Goal: Check status: Check status

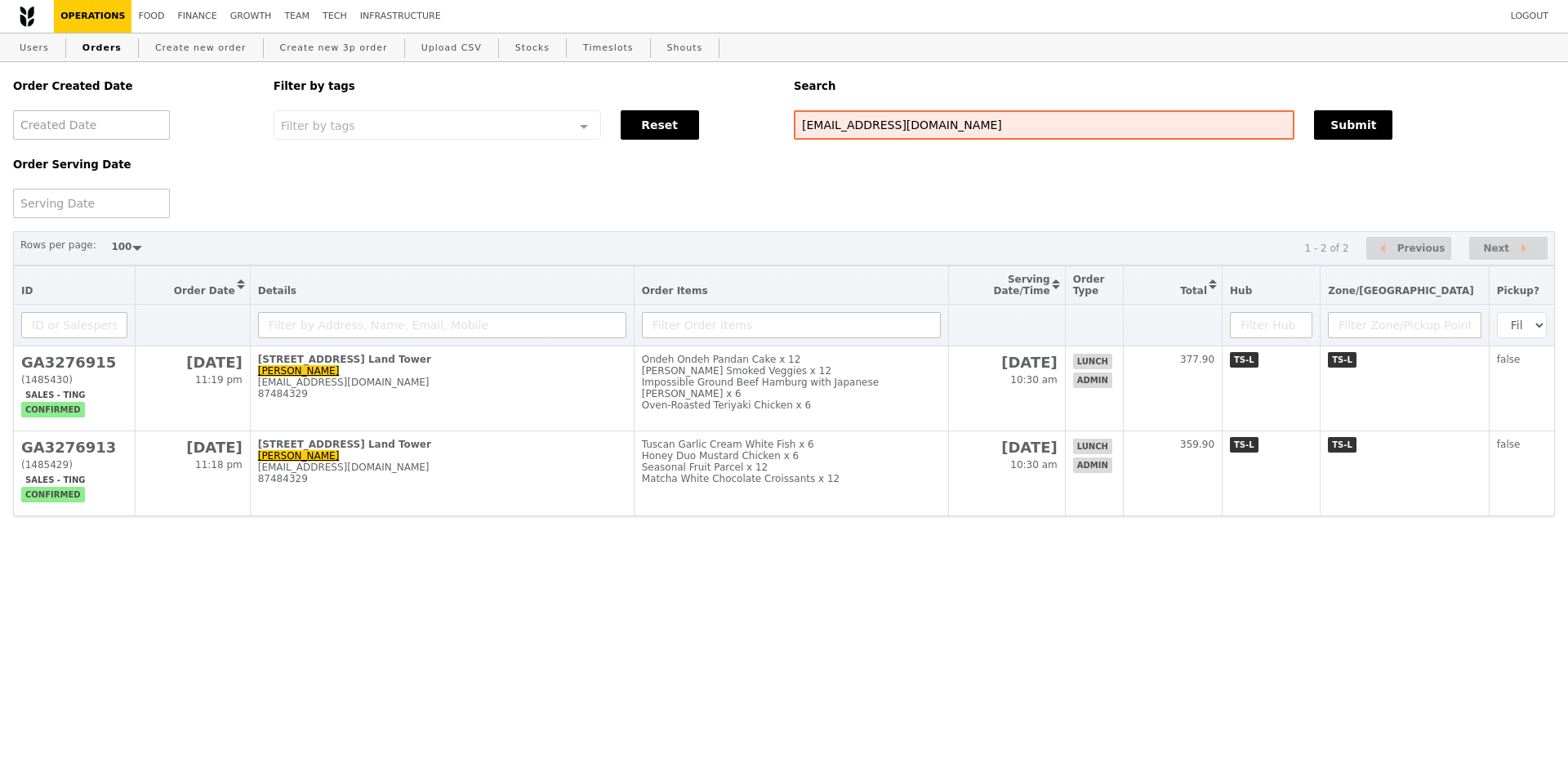
select select "100"
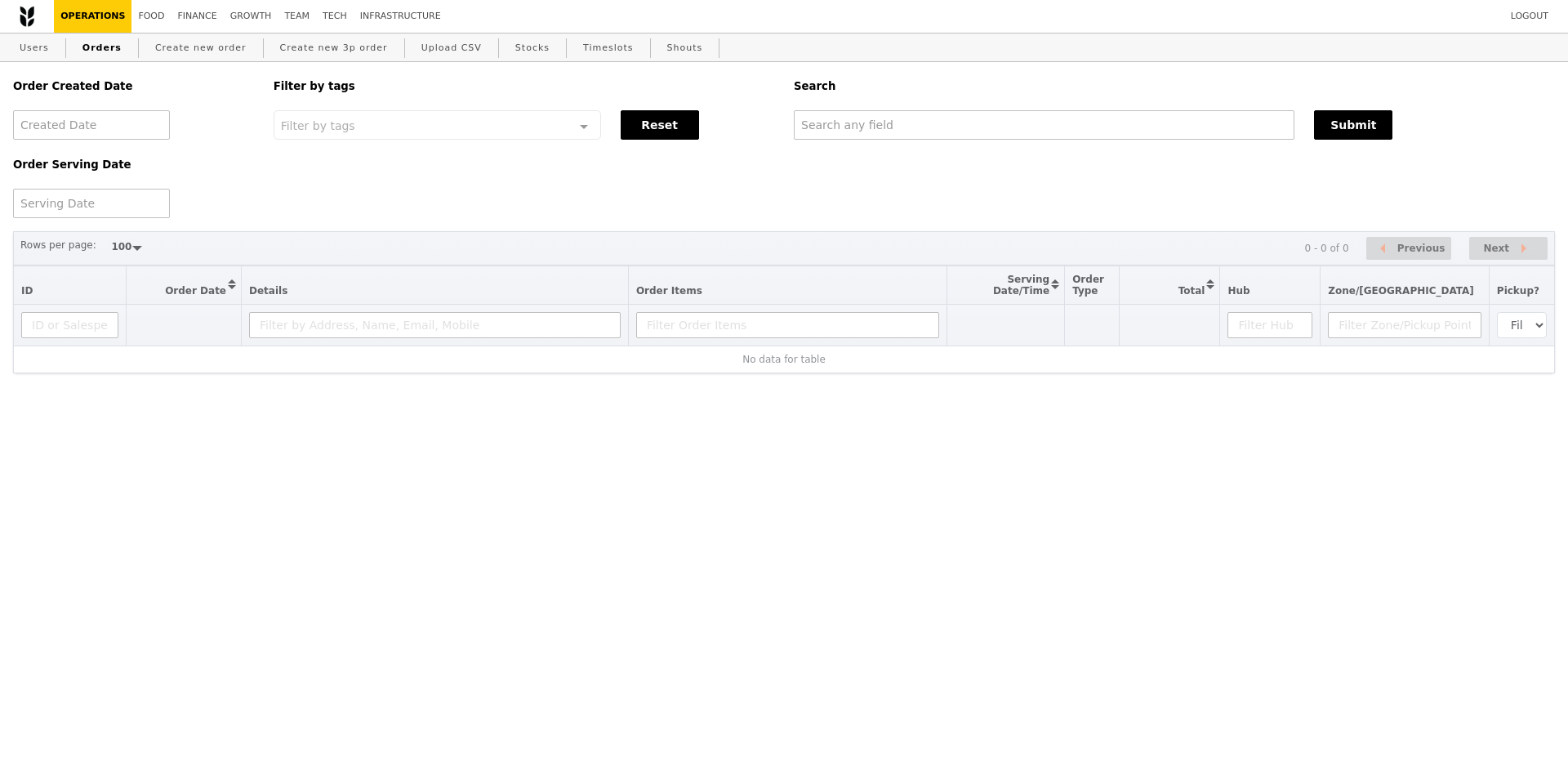
select select "100"
type input "GA3276915"
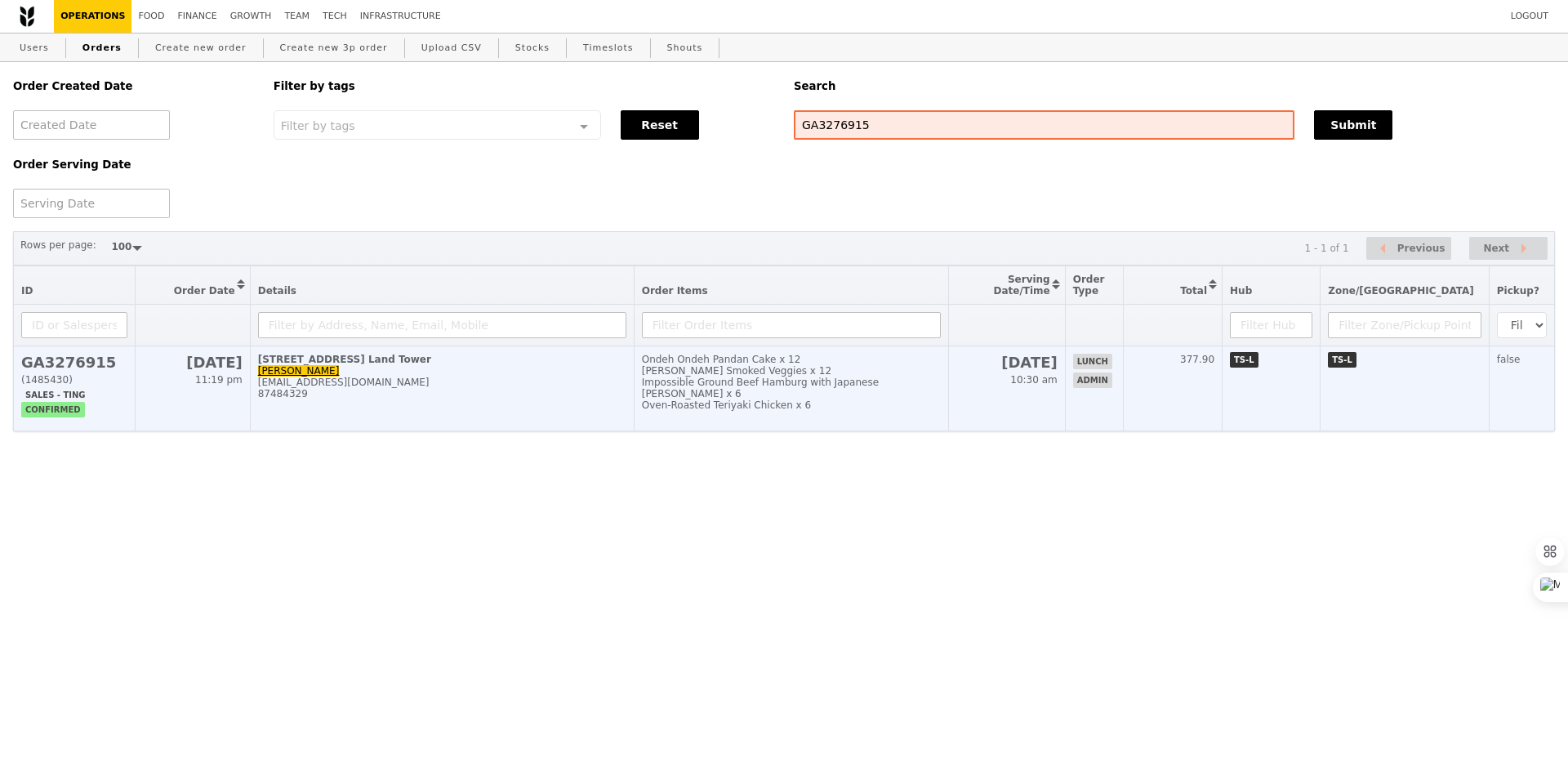
click at [926, 400] on div "Oven‑Roasted Teriyaki Chicken x 6" at bounding box center [791, 405] width 299 height 12
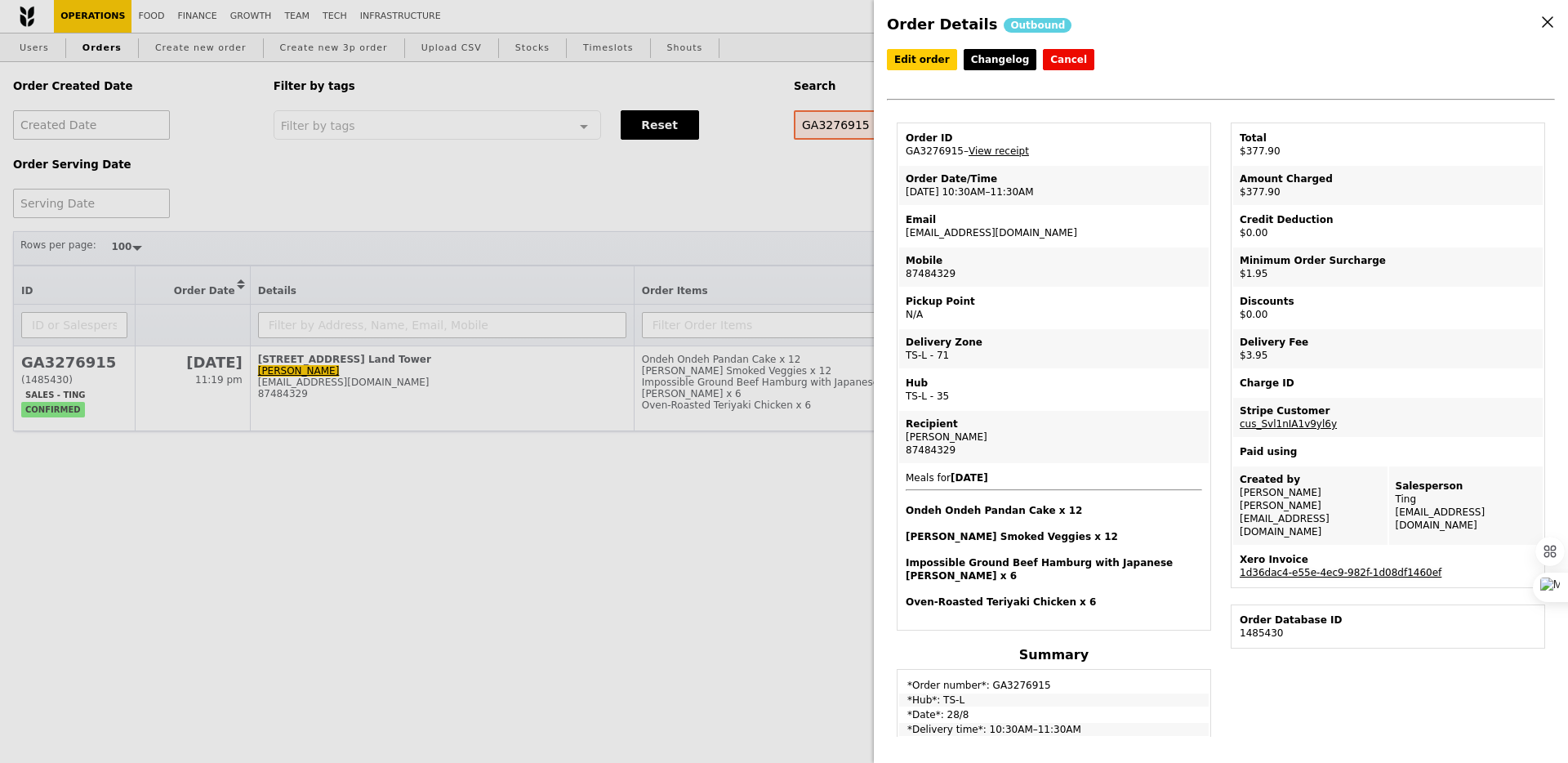
click at [1325, 567] on link "1d36dac4-e55e-4ec9-982f-1d08df1460ef" at bounding box center [1340, 573] width 202 height 12
